Goal: Entertainment & Leisure: Browse casually

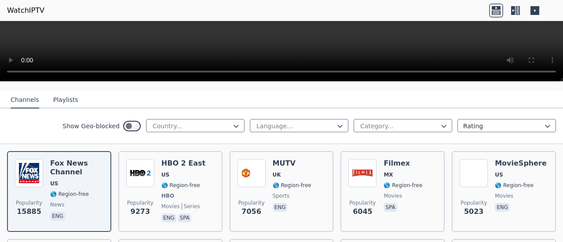
scroll to position [44, 0]
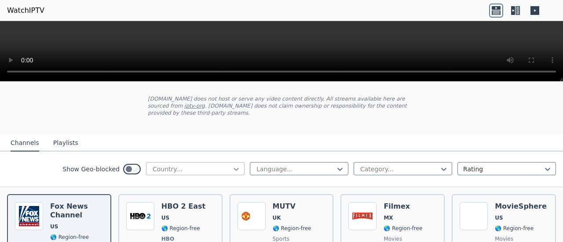
click at [232, 165] on icon at bounding box center [236, 169] width 9 height 9
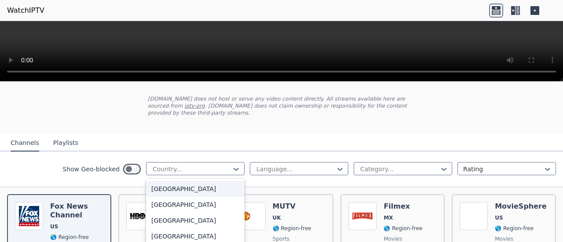
scroll to position [176, 0]
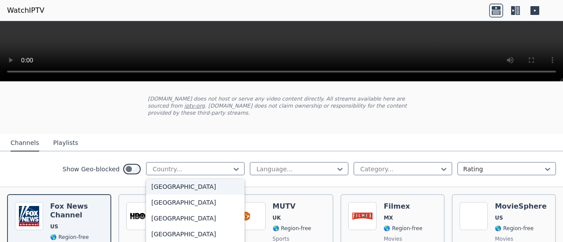
click at [179, 186] on div "[GEOGRAPHIC_DATA]" at bounding box center [195, 187] width 98 height 16
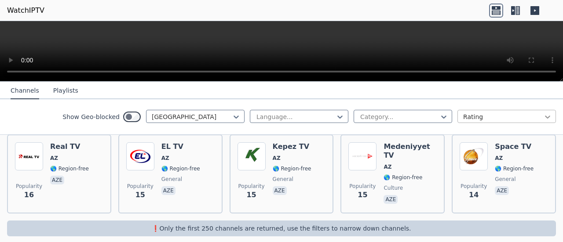
scroll to position [277, 0]
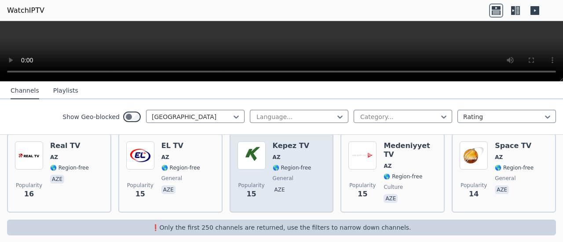
click at [292, 154] on span "AZ" at bounding box center [291, 157] width 39 height 7
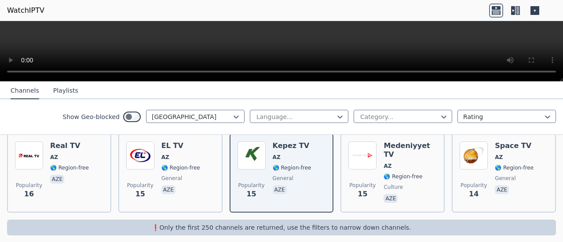
scroll to position [145, 0]
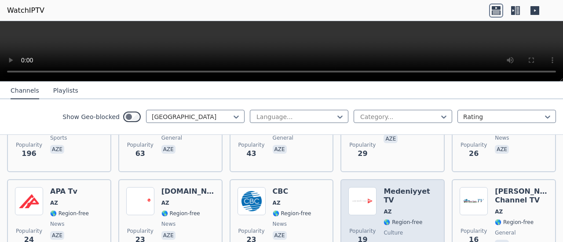
click at [396, 202] on div "Medeniyyet TV AZ 🌎 Region-free culture aze" at bounding box center [409, 218] width 53 height 63
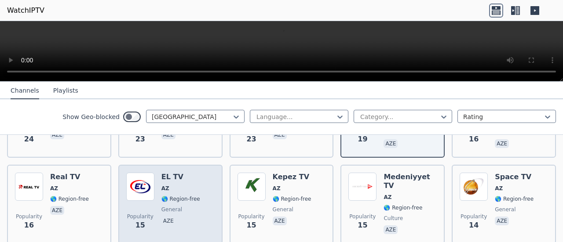
scroll to position [277, 0]
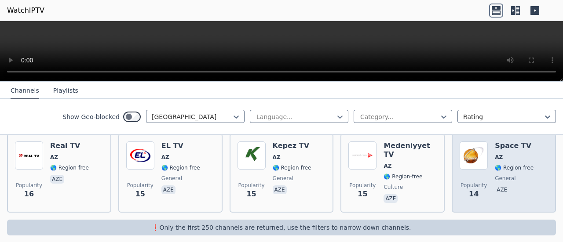
click at [488, 154] on div "Popularity 14 Space TV AZ 🌎 Region-free general aze" at bounding box center [503, 173] width 88 height 63
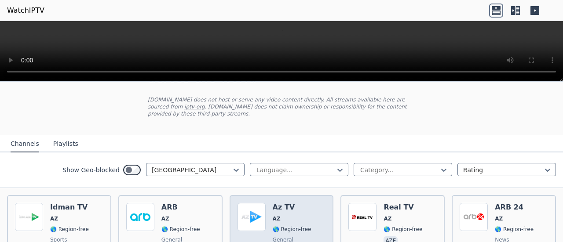
scroll to position [57, 0]
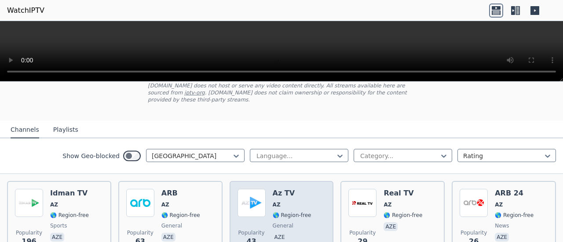
click at [268, 200] on div "Popularity 43 Az TV AZ 🌎 Region-free general aze" at bounding box center [281, 220] width 88 height 63
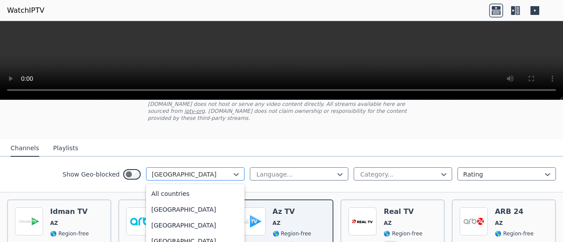
click at [203, 170] on div at bounding box center [192, 174] width 80 height 9
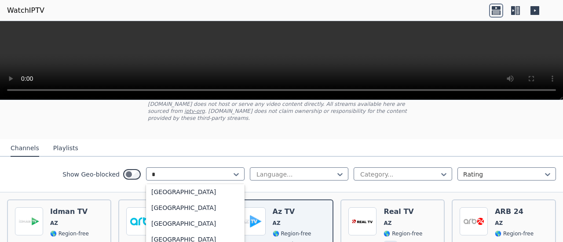
type input "**"
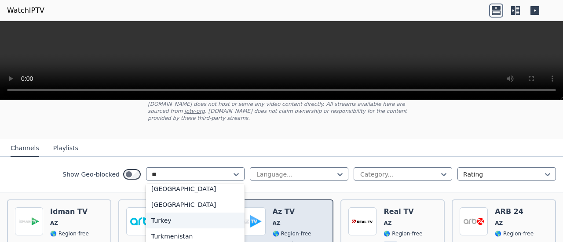
drag, startPoint x: 171, startPoint y: 216, endPoint x: 228, endPoint y: 202, distance: 58.0
click at [171, 216] on div "Turkey" at bounding box center [195, 221] width 98 height 16
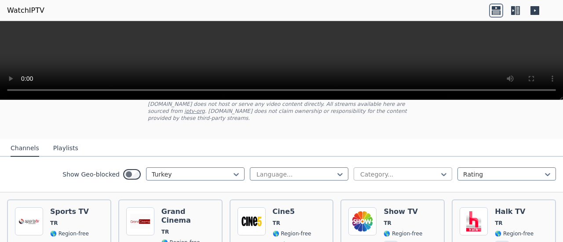
click at [363, 170] on div at bounding box center [399, 174] width 80 height 9
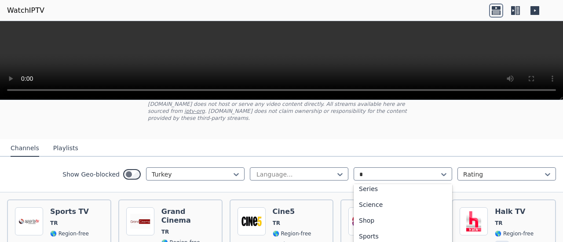
scroll to position [77, 0]
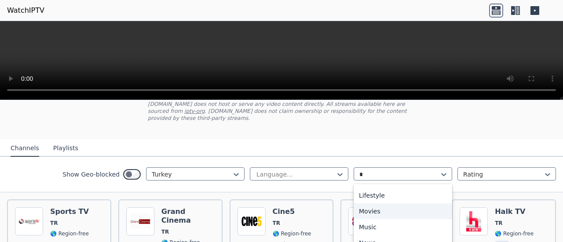
type input "**"
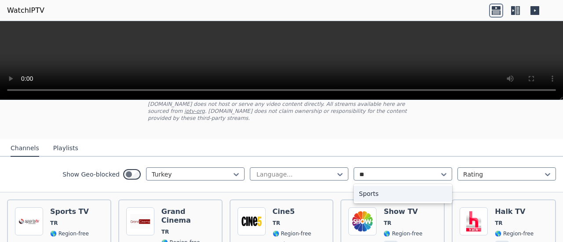
scroll to position [0, 0]
click at [385, 187] on div "Sports" at bounding box center [402, 194] width 98 height 16
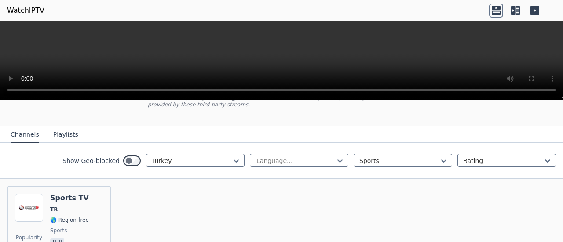
scroll to position [57, 0]
